Goal: Transaction & Acquisition: Book appointment/travel/reservation

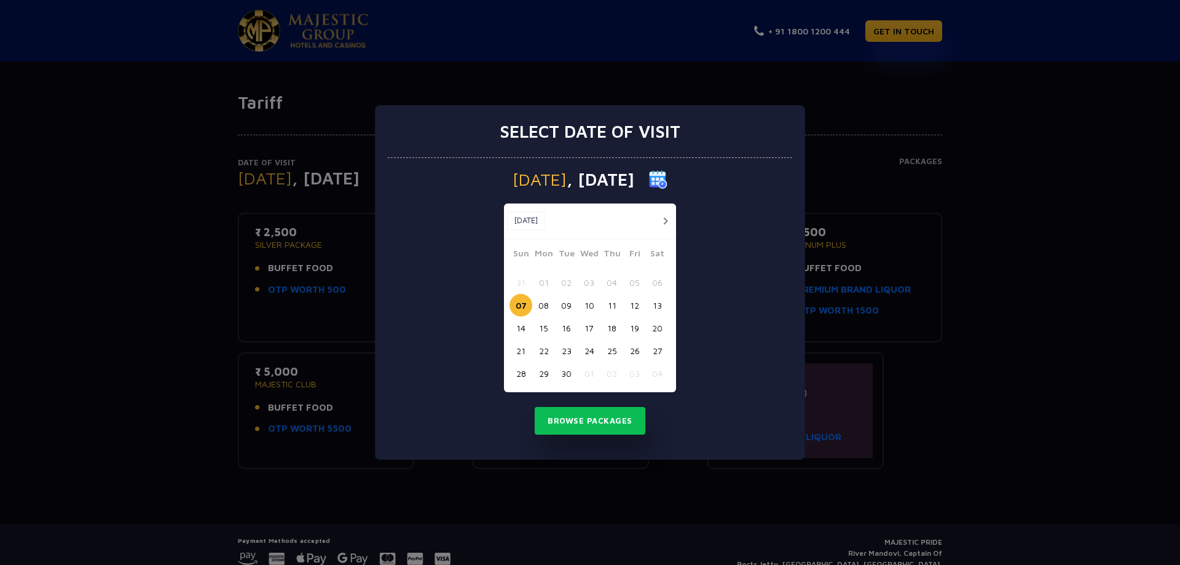
click at [550, 302] on button "08" at bounding box center [543, 305] width 23 height 23
click at [586, 417] on button "Browse Packages" at bounding box center [590, 421] width 111 height 28
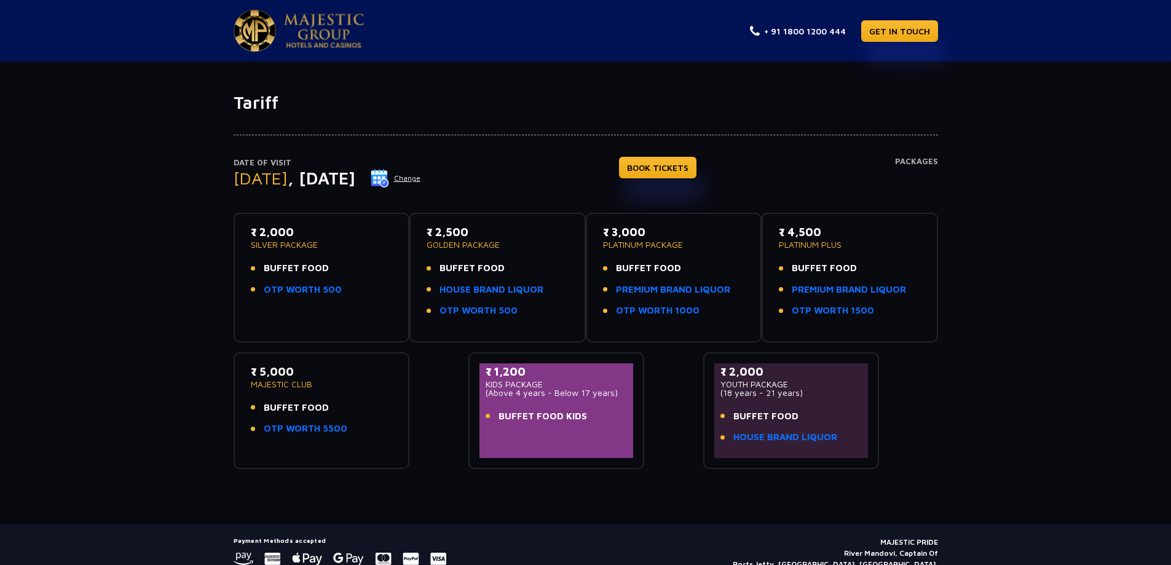
click at [421, 180] on button "Change" at bounding box center [395, 178] width 51 height 20
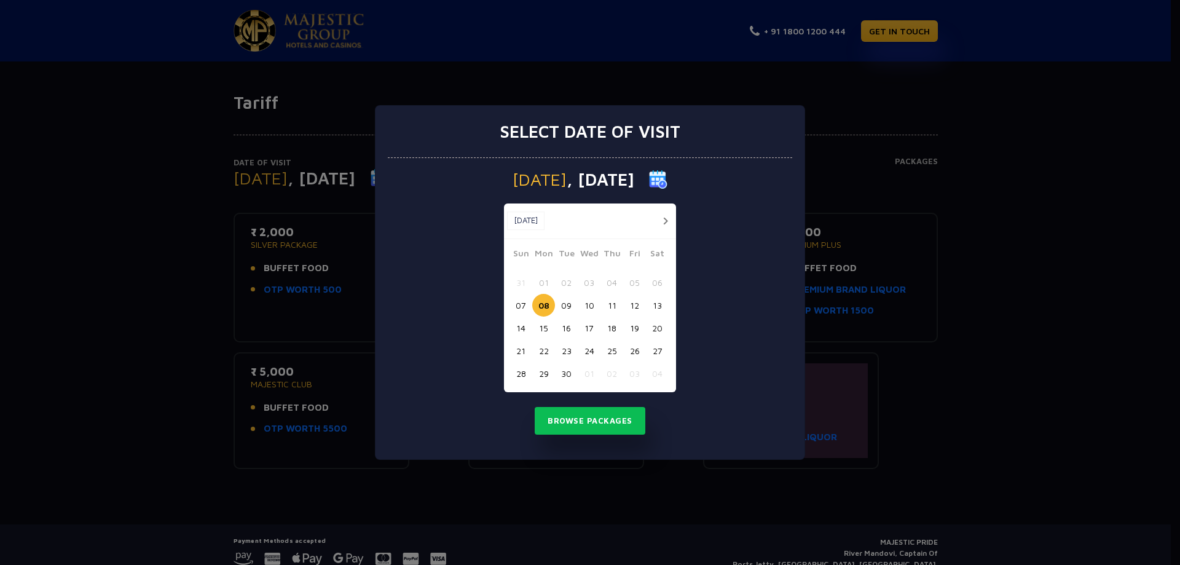
click at [524, 299] on button "07" at bounding box center [520, 305] width 23 height 23
click at [578, 419] on button "Browse Packages" at bounding box center [590, 421] width 111 height 28
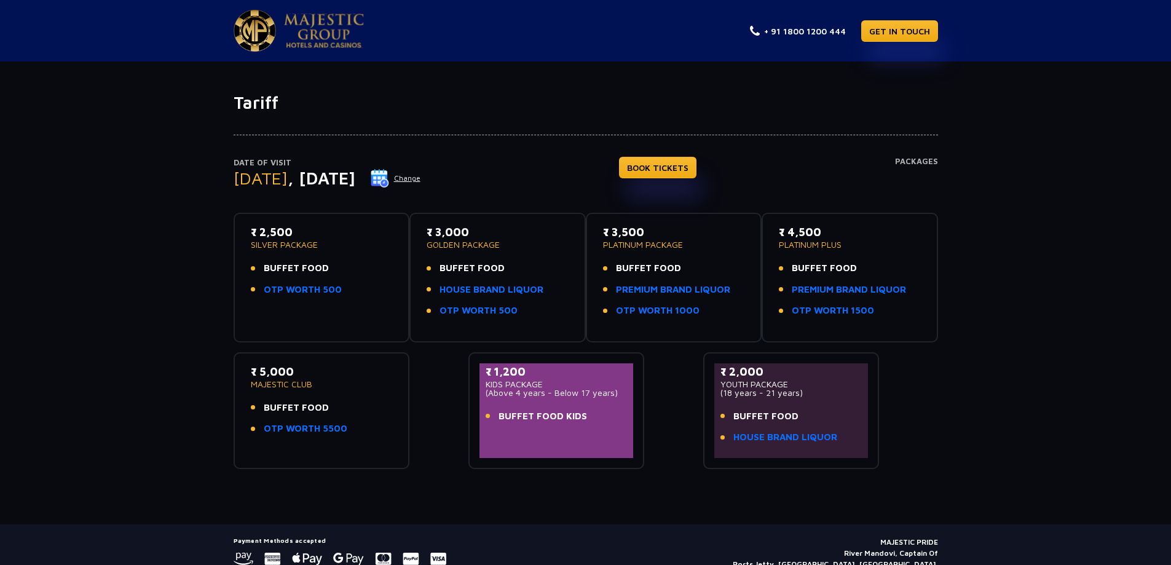
click at [280, 389] on div "₹ 5,000 MAJESTIC CLUB BUFFET FOOD OTP WORTH 5500" at bounding box center [322, 403] width 142 height 80
click at [297, 426] on link "OTP WORTH 5500" at bounding box center [306, 429] width 84 height 14
